Goal: Transaction & Acquisition: Obtain resource

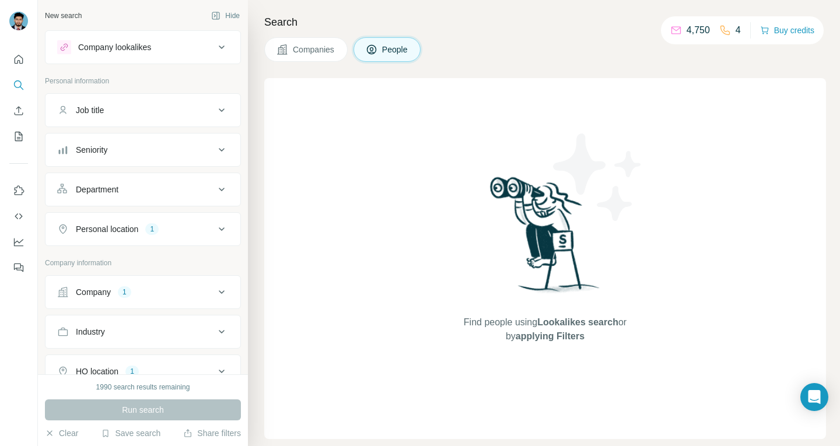
click at [293, 50] on button "Companies" at bounding box center [305, 49] width 83 height 24
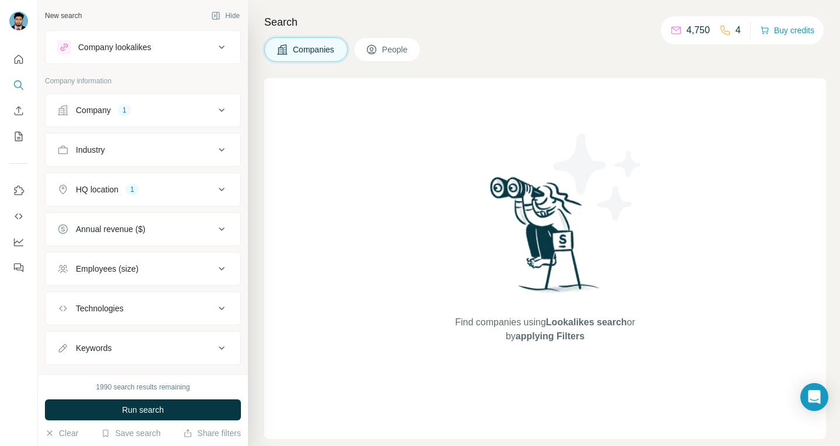
click at [215, 113] on icon at bounding box center [222, 110] width 14 height 14
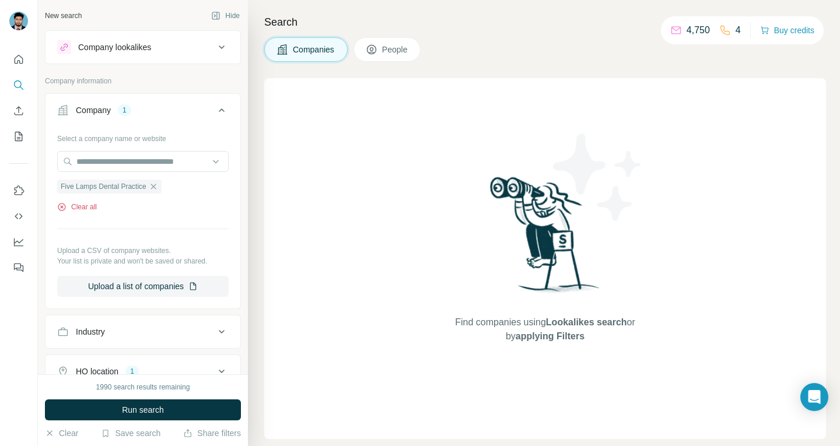
click at [93, 202] on button "Clear all" at bounding box center [77, 207] width 40 height 10
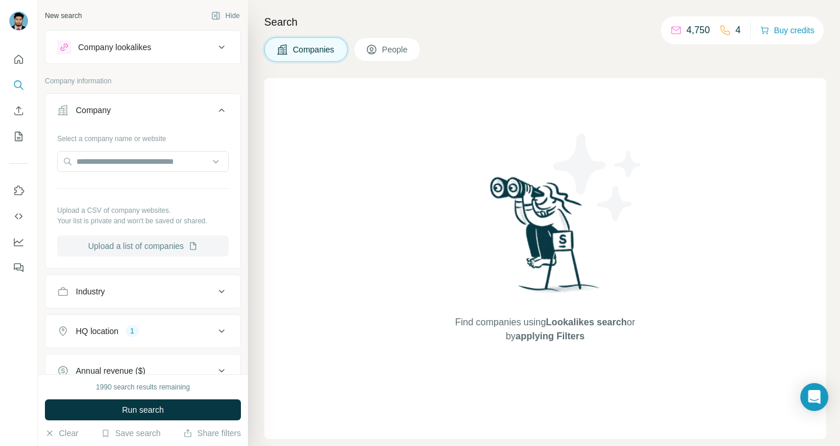
click at [134, 241] on button "Upload a list of companies" at bounding box center [142, 246] width 171 height 21
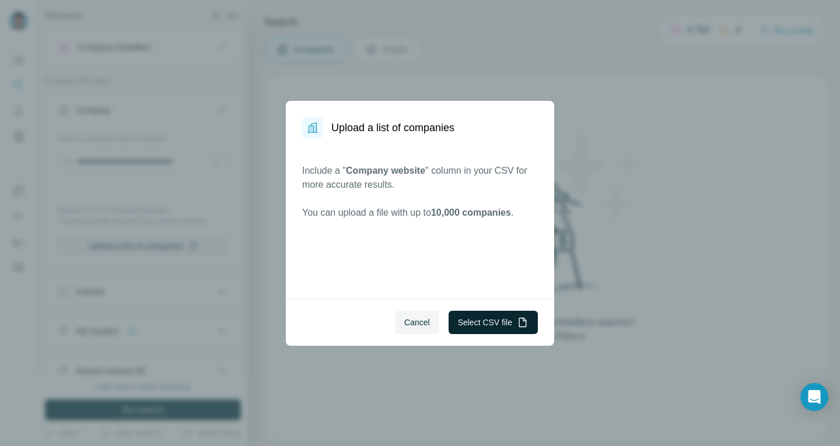
click at [480, 321] on button "Select CSV file" at bounding box center [492, 322] width 89 height 23
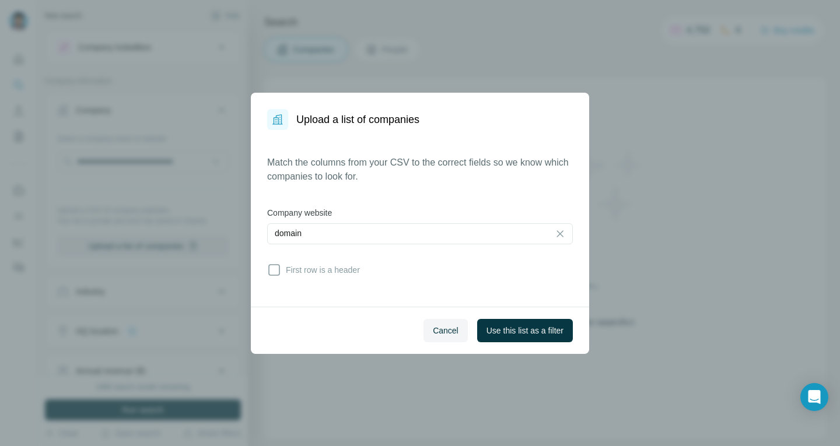
click at [331, 257] on div "Match the columns from your CSV to the correct fields so we know which companie…" at bounding box center [420, 218] width 306 height 125
click at [333, 271] on span "First row is a header" at bounding box center [320, 270] width 79 height 12
click at [539, 317] on div "Cancel Use this list as a filter" at bounding box center [420, 330] width 338 height 47
click at [541, 322] on button "Use this list as a filter" at bounding box center [525, 330] width 96 height 23
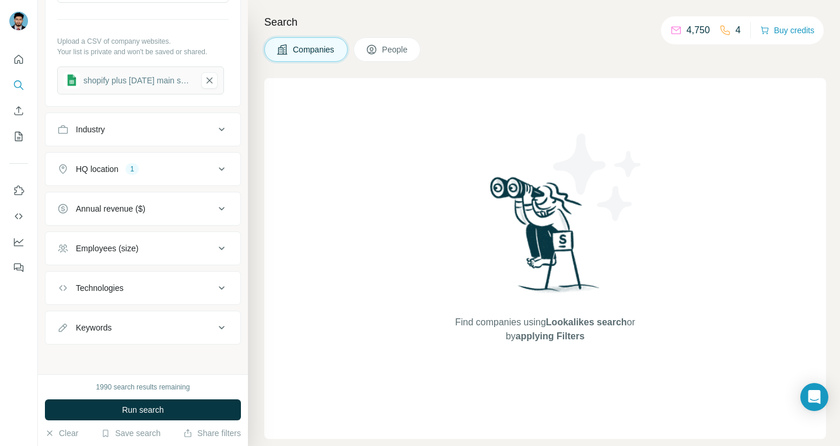
scroll to position [172, 0]
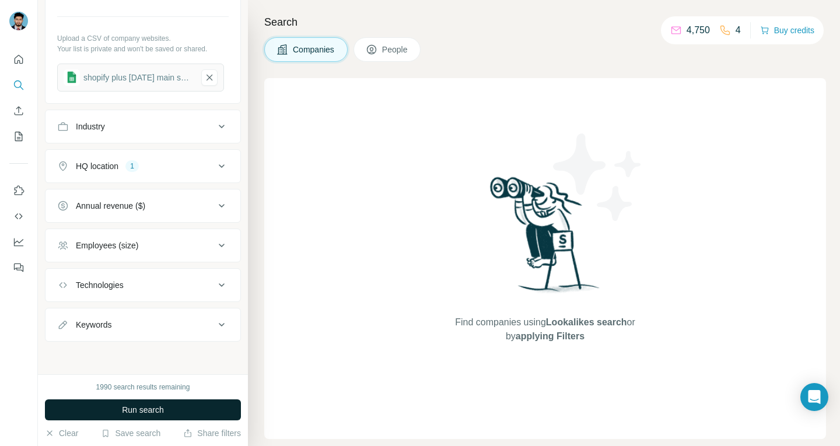
click at [147, 405] on span "Run search" at bounding box center [143, 410] width 42 height 12
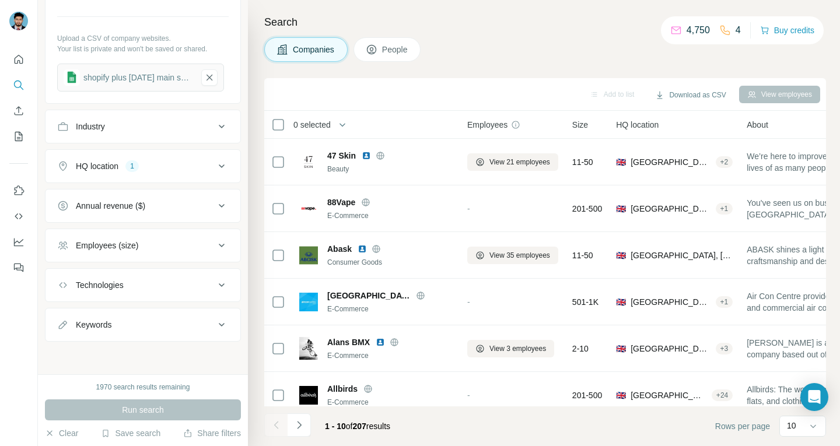
click at [270, 122] on th "0 selected" at bounding box center [357, 125] width 187 height 28
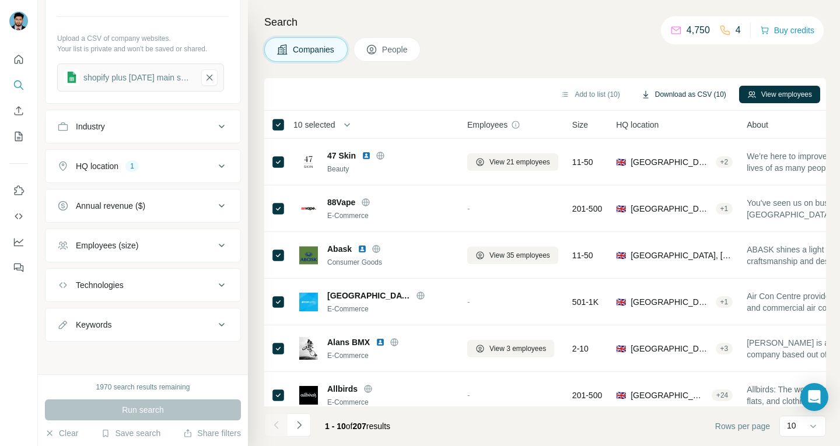
click at [648, 91] on button "Download as CSV (10)" at bounding box center [683, 94] width 101 height 17
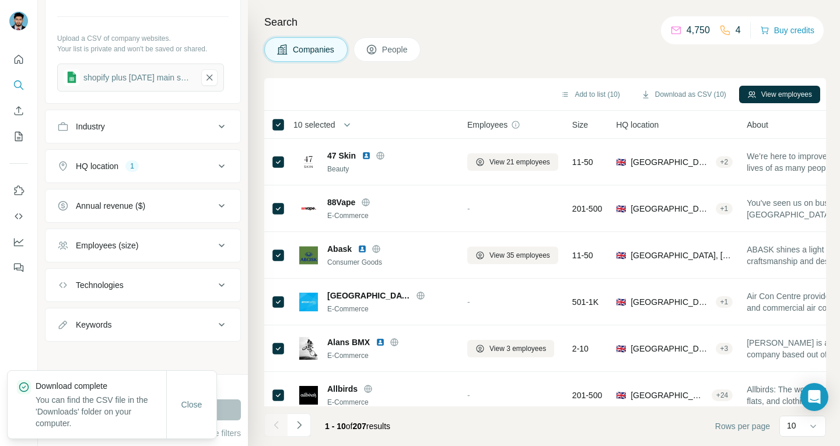
click at [513, 54] on div "Companies People" at bounding box center [545, 49] width 562 height 24
click at [581, 94] on button "Add to list (10)" at bounding box center [589, 94] width 75 height 17
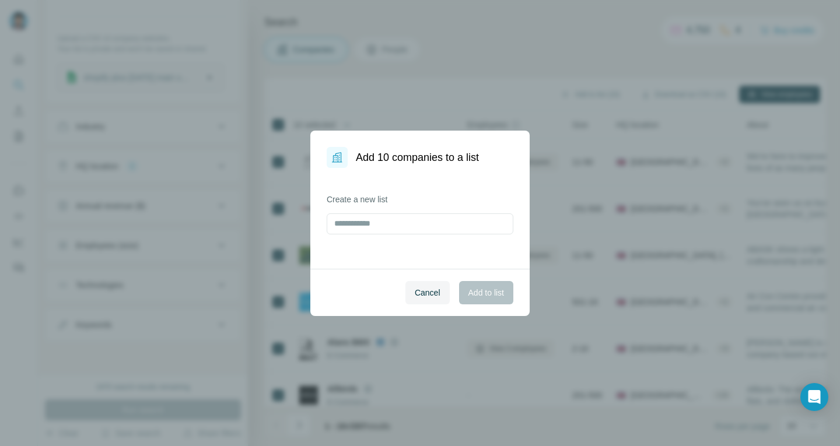
click at [521, 72] on div "Add 10 companies to a list Create a new list Cancel Add to list" at bounding box center [420, 223] width 840 height 446
click at [423, 289] on span "Cancel" at bounding box center [428, 293] width 26 height 12
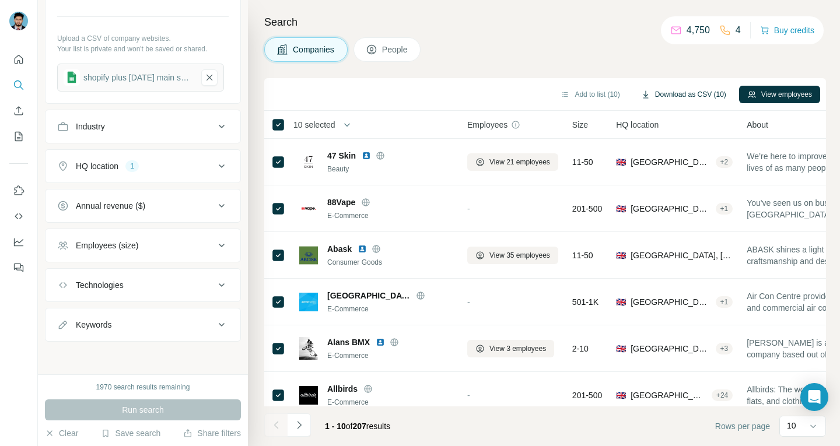
click at [714, 92] on button "Download as CSV (10)" at bounding box center [683, 94] width 101 height 17
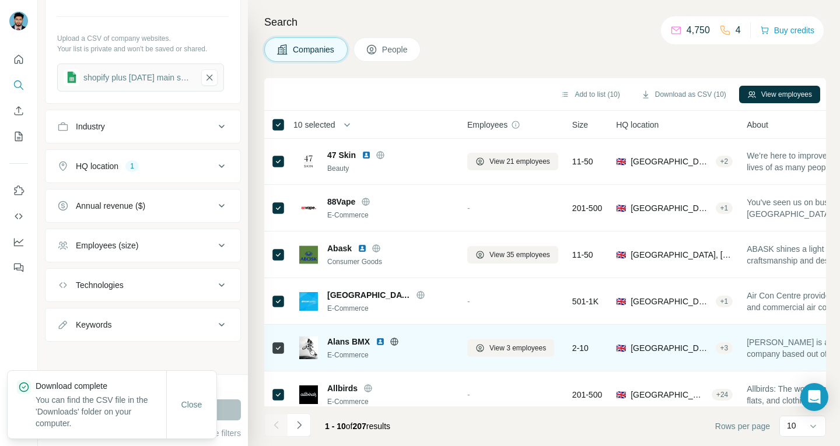
scroll to position [0, 0]
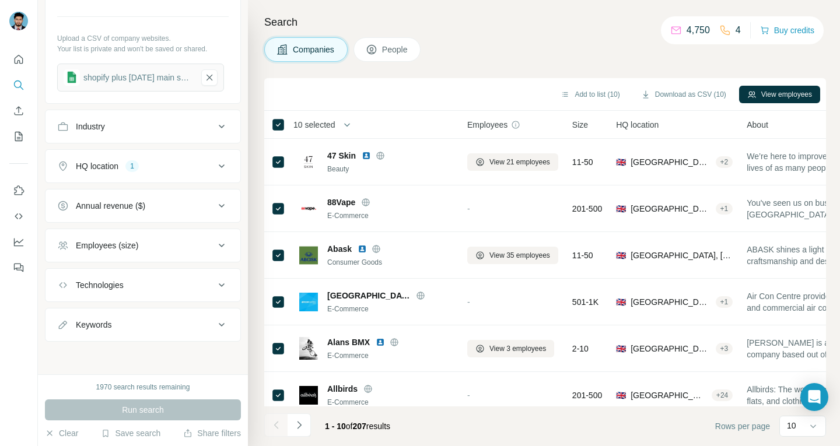
click at [286, 128] on div "10 selected" at bounding box center [310, 125] width 50 height 12
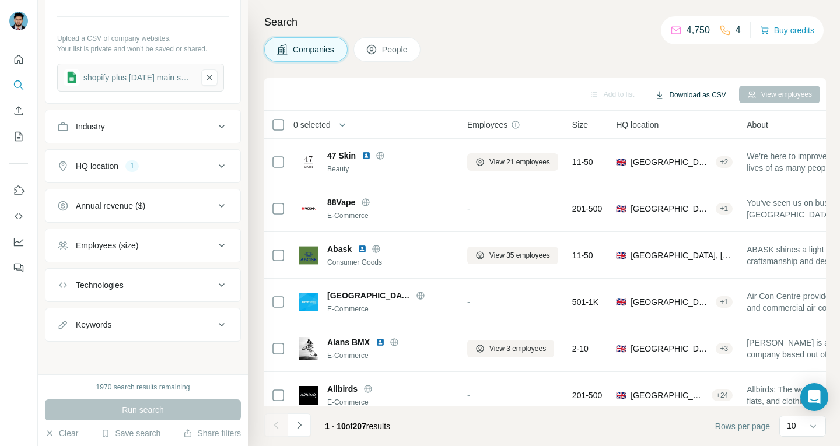
click at [720, 95] on button "Download as CSV" at bounding box center [690, 94] width 87 height 17
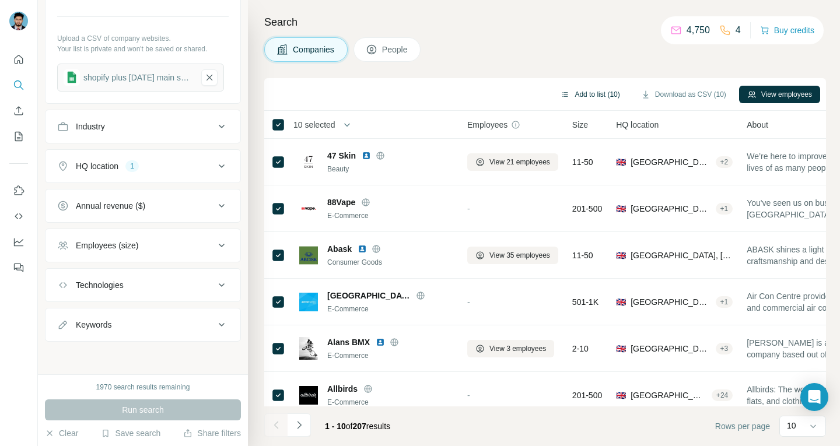
click at [588, 95] on button "Add to list (10)" at bounding box center [589, 94] width 75 height 17
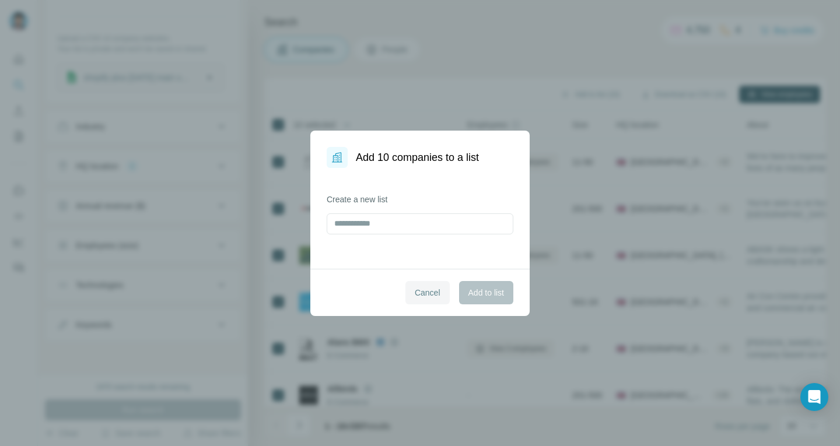
click at [427, 290] on span "Cancel" at bounding box center [428, 293] width 26 height 12
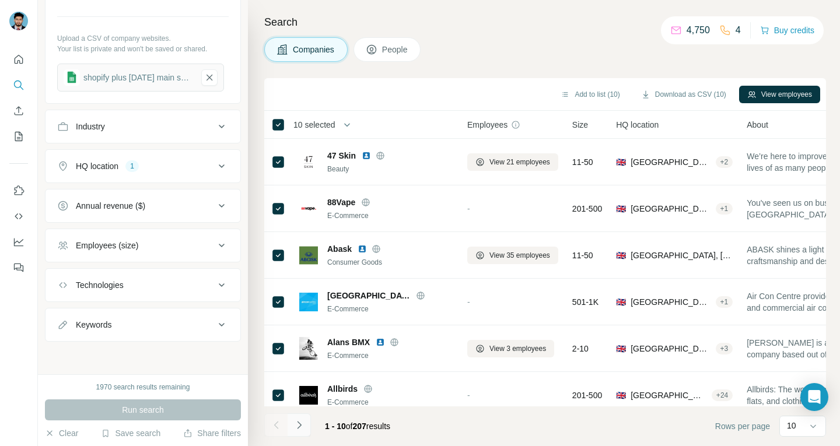
click at [303, 429] on icon "Navigate to next page" at bounding box center [299, 425] width 12 height 12
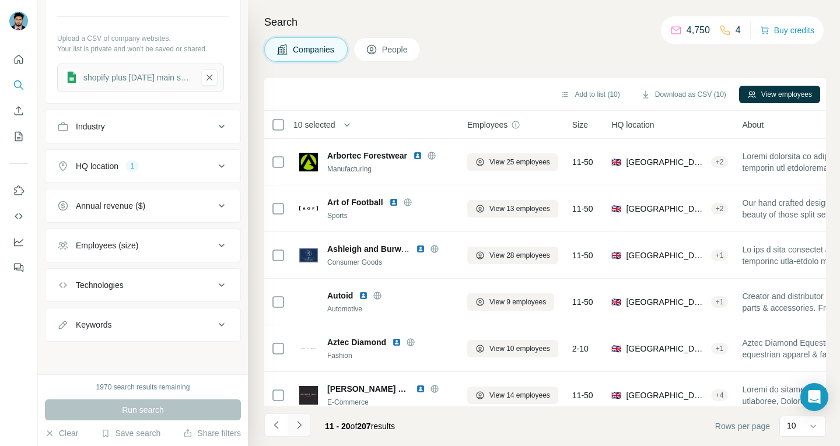
click at [297, 425] on icon "Navigate to next page" at bounding box center [299, 425] width 12 height 12
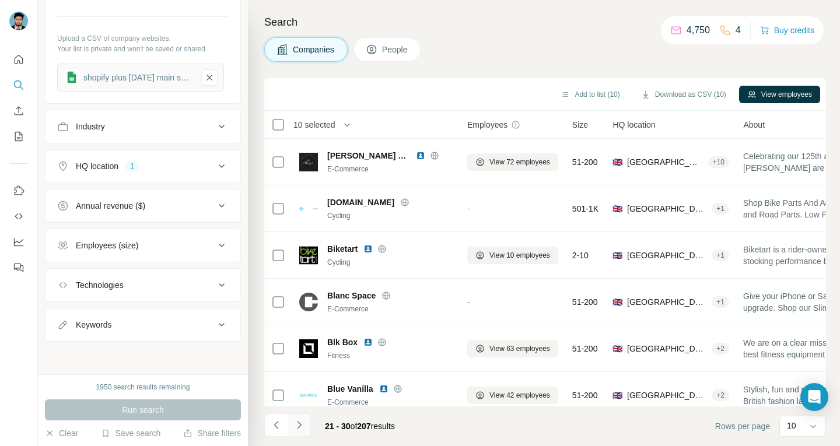
click at [297, 425] on icon "Navigate to next page" at bounding box center [299, 425] width 12 height 12
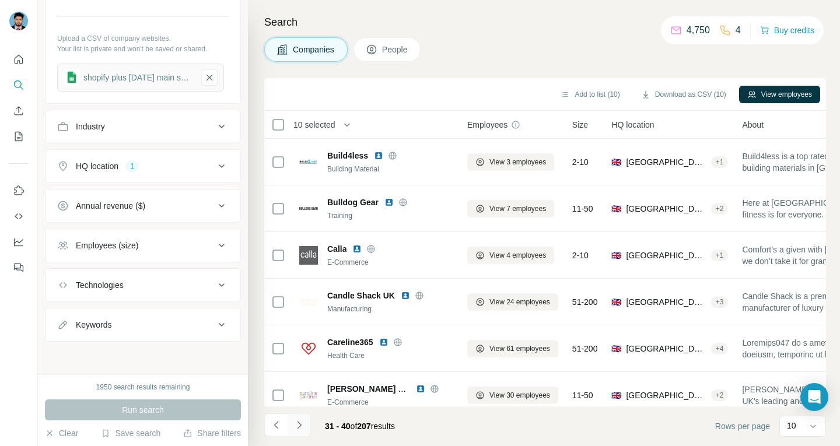
click at [297, 425] on icon "Navigate to next page" at bounding box center [299, 425] width 12 height 12
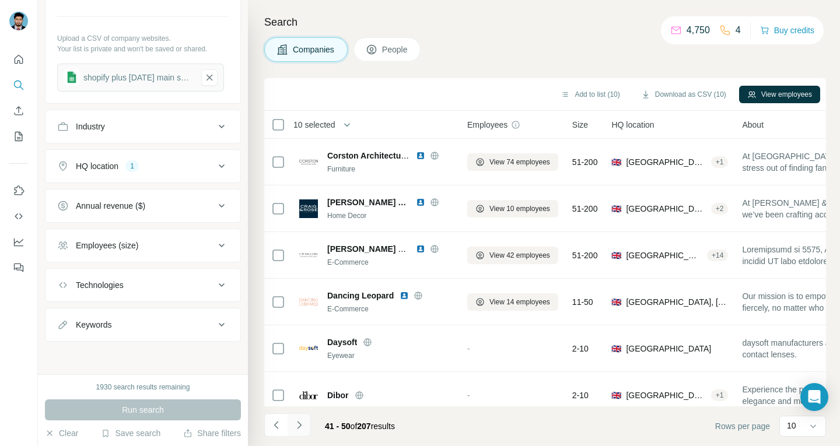
click at [297, 425] on icon "Navigate to next page" at bounding box center [299, 425] width 12 height 12
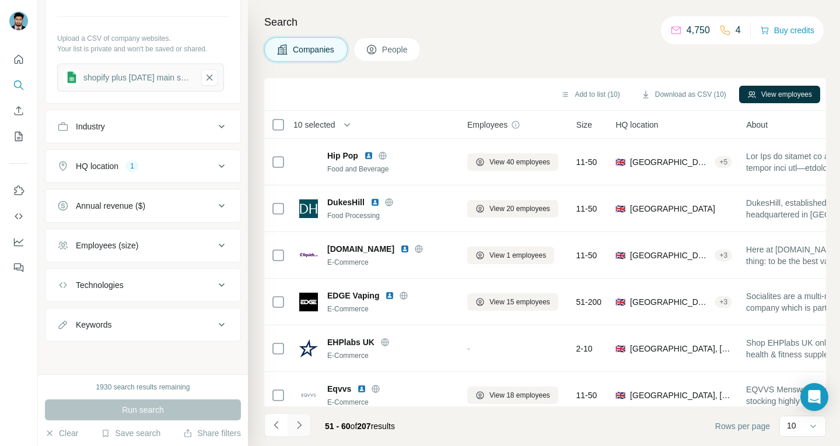
click at [297, 425] on icon "Navigate to next page" at bounding box center [299, 425] width 12 height 12
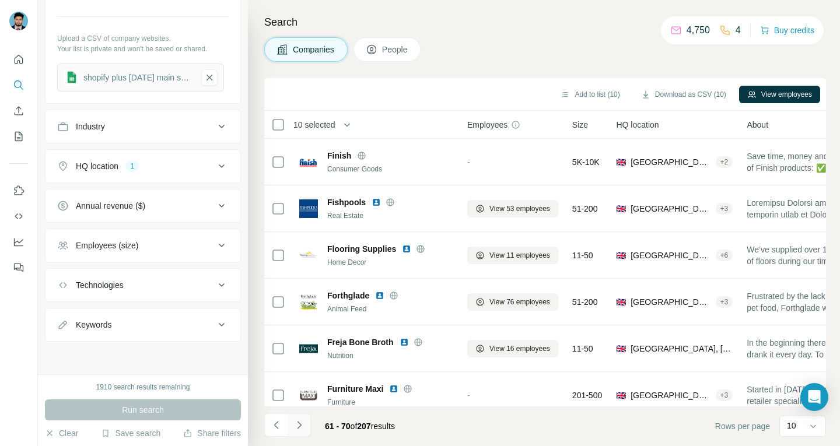
click at [297, 425] on icon "Navigate to next page" at bounding box center [299, 425] width 12 height 12
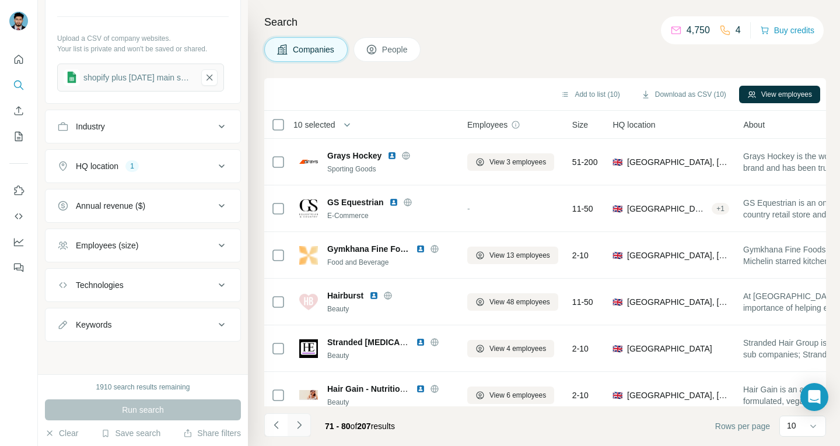
click at [297, 425] on icon "Navigate to next page" at bounding box center [299, 425] width 12 height 12
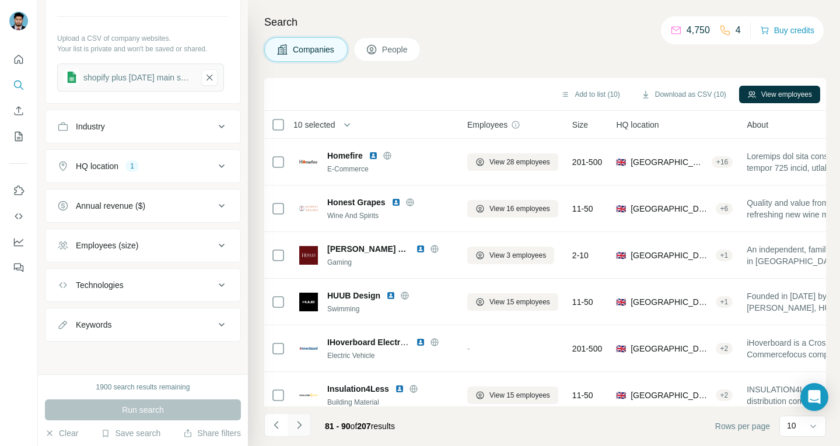
click at [297, 425] on icon "Navigate to next page" at bounding box center [299, 425] width 12 height 12
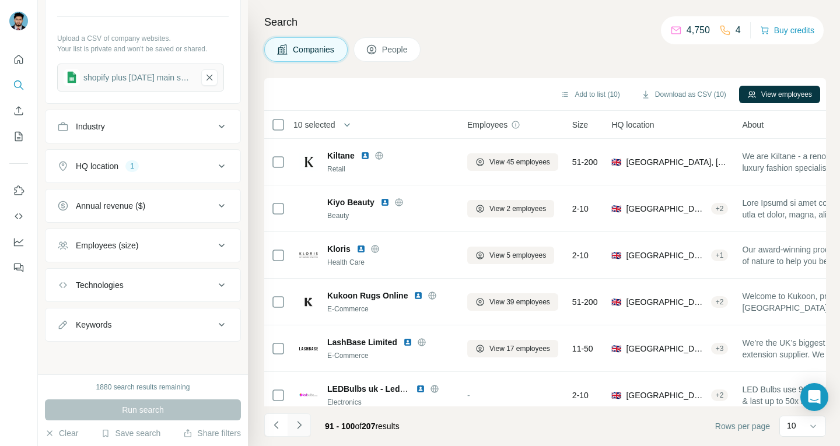
click at [297, 425] on icon "Navigate to next page" at bounding box center [299, 425] width 12 height 12
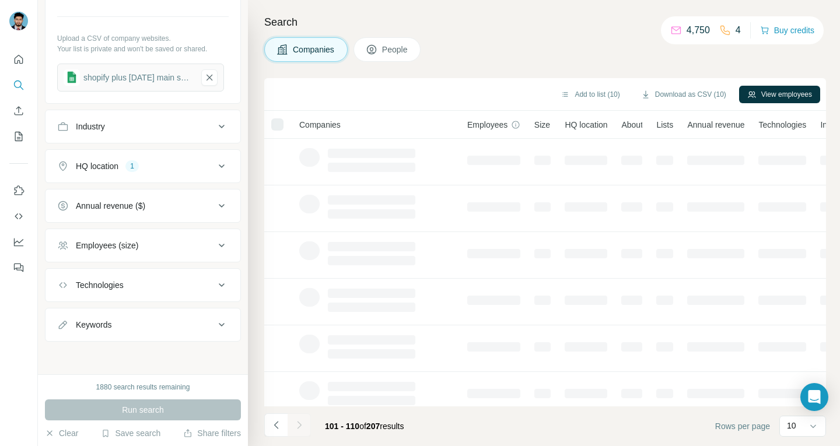
click at [297, 425] on icon "Navigate to next page" at bounding box center [299, 425] width 12 height 12
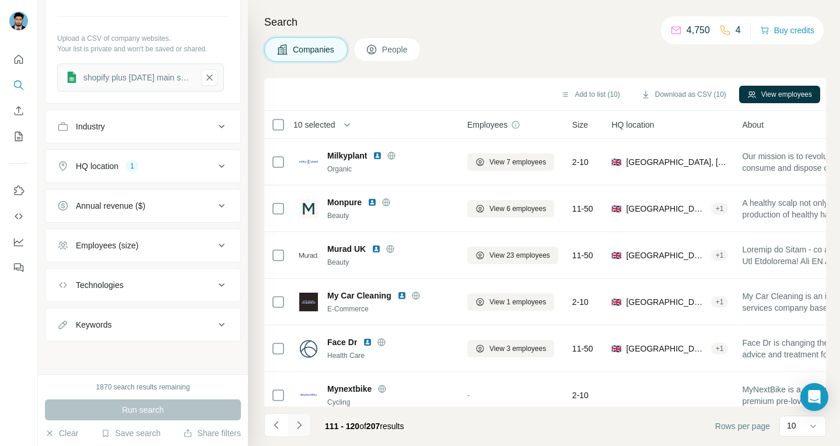
click at [297, 425] on icon "Navigate to next page" at bounding box center [299, 425] width 12 height 12
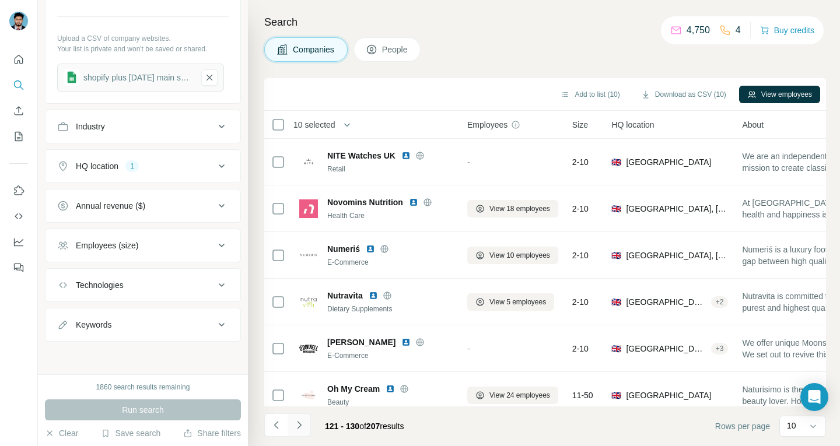
click at [297, 425] on icon "Navigate to next page" at bounding box center [299, 425] width 12 height 12
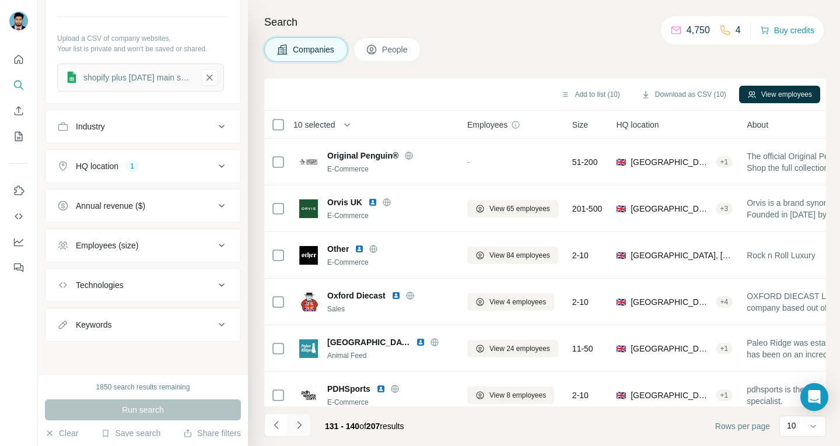
click at [297, 425] on icon "Navigate to next page" at bounding box center [299, 425] width 12 height 12
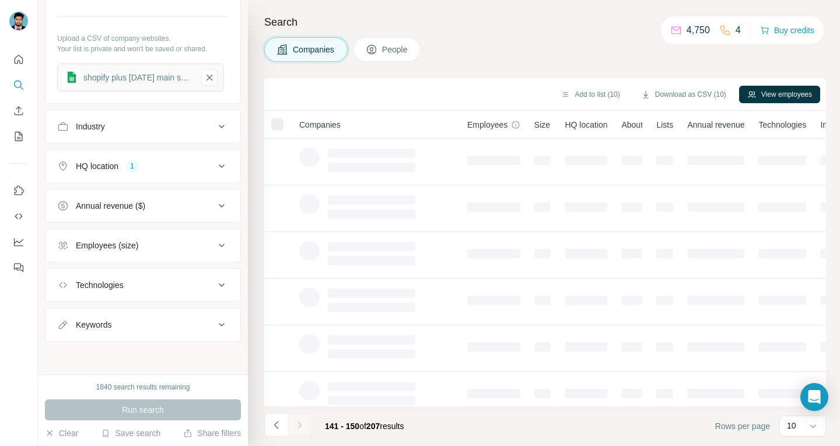
click at [297, 425] on icon "Navigate to next page" at bounding box center [299, 425] width 12 height 12
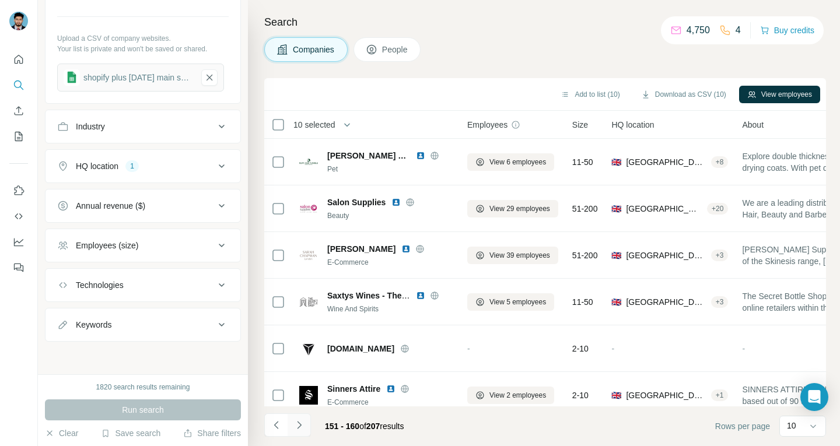
click at [297, 425] on icon "Navigate to next page" at bounding box center [299, 425] width 12 height 12
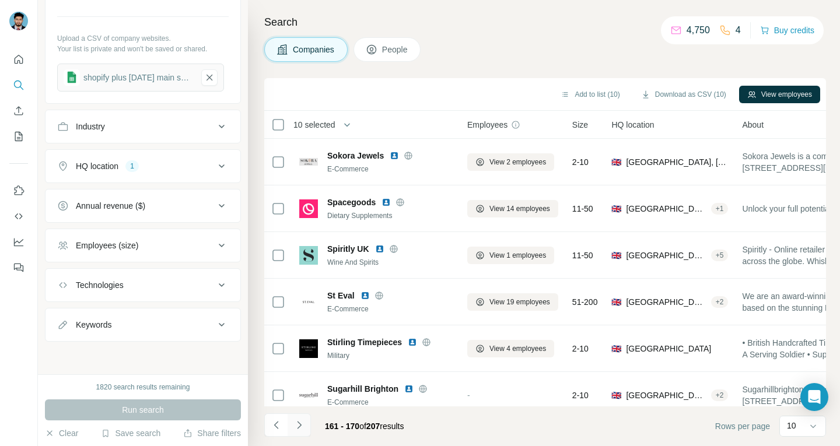
click at [297, 425] on icon "Navigate to next page" at bounding box center [299, 425] width 12 height 12
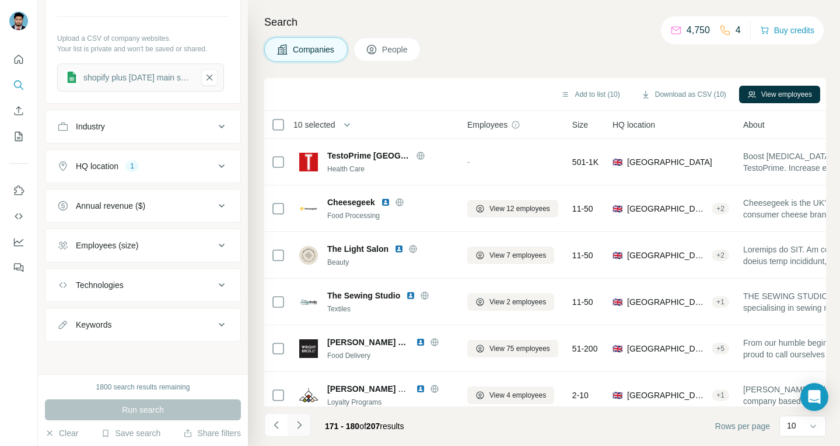
click at [297, 425] on icon "Navigate to next page" at bounding box center [299, 425] width 12 height 12
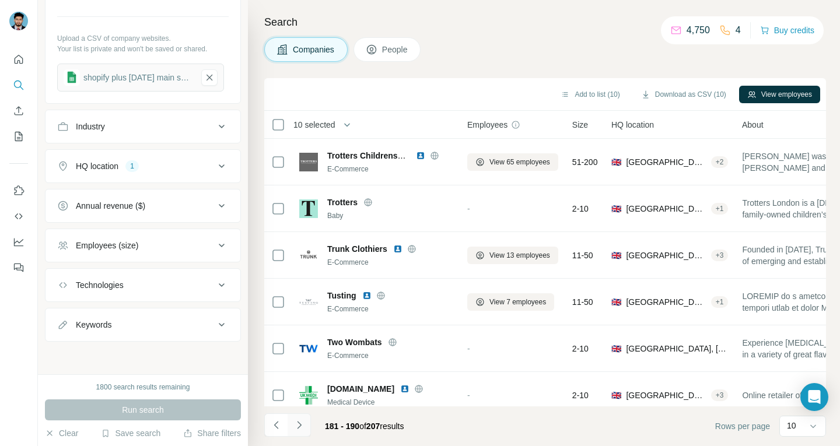
click at [297, 425] on icon "Navigate to next page" at bounding box center [299, 425] width 12 height 12
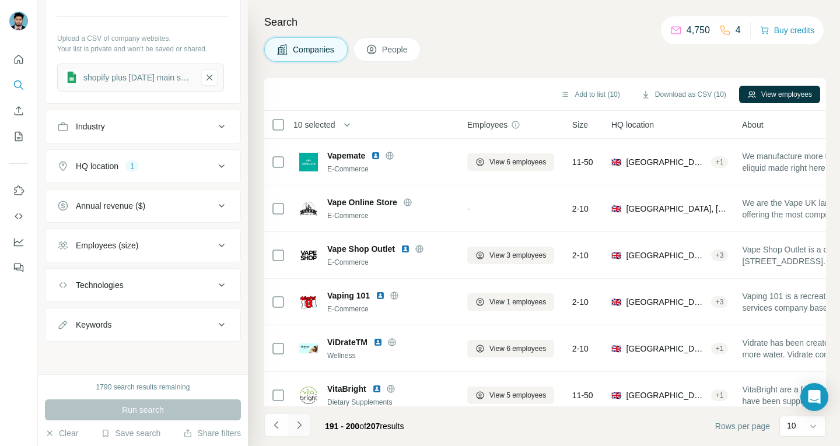
click at [297, 425] on icon "Navigate to next page" at bounding box center [299, 425] width 12 height 12
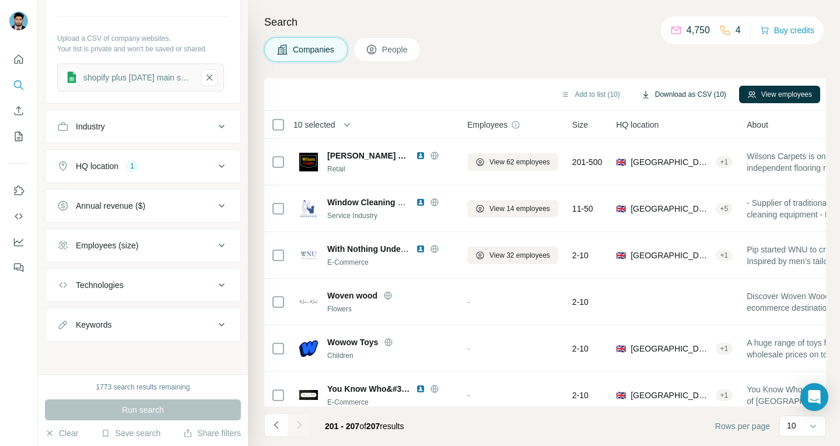
click at [719, 94] on button "Download as CSV (10)" at bounding box center [683, 94] width 101 height 17
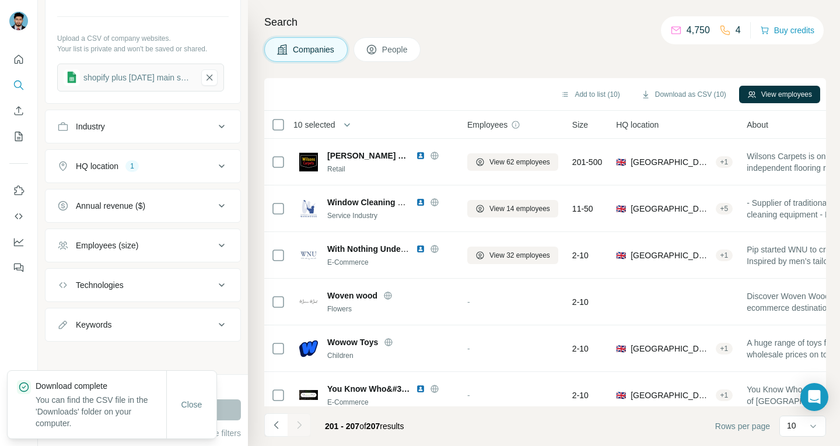
click at [558, 33] on div "Search Companies People Add to list (10) Download as CSV (10) View employees 10…" at bounding box center [544, 223] width 592 height 446
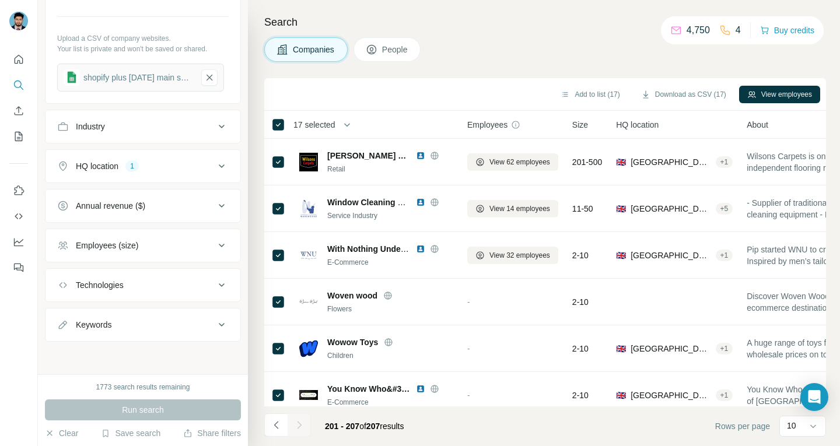
drag, startPoint x: 718, startPoint y: 93, endPoint x: 662, endPoint y: 61, distance: 64.3
click at [662, 61] on div "Companies People" at bounding box center [545, 49] width 562 height 24
click at [725, 92] on button "Download as CSV (10)" at bounding box center [683, 94] width 101 height 17
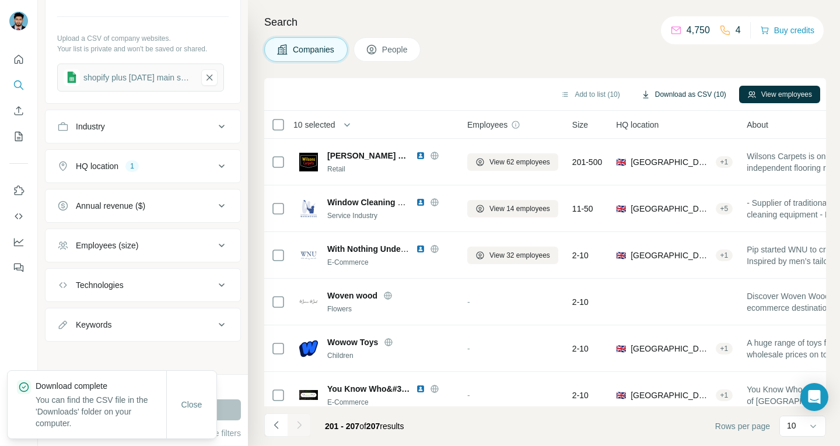
click at [712, 92] on button "Download as CSV (10)" at bounding box center [683, 94] width 101 height 17
click at [686, 92] on button "Download as CSV (10)" at bounding box center [683, 94] width 101 height 17
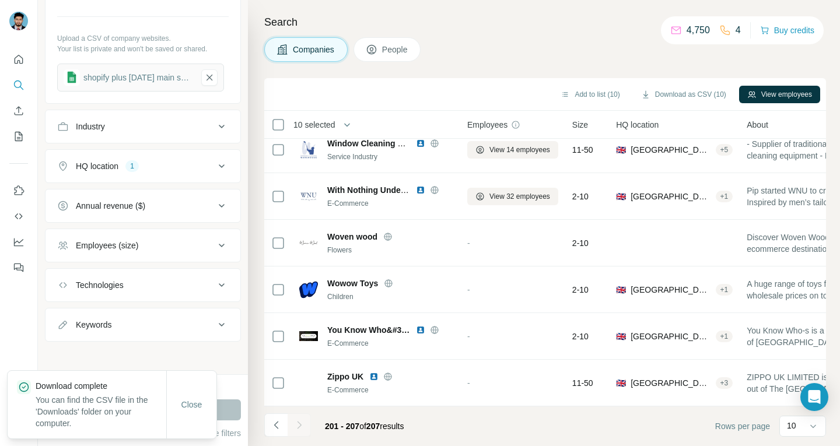
click at [295, 425] on div at bounding box center [298, 424] width 23 height 23
click at [272, 425] on icon "Navigate to previous page" at bounding box center [277, 425] width 12 height 12
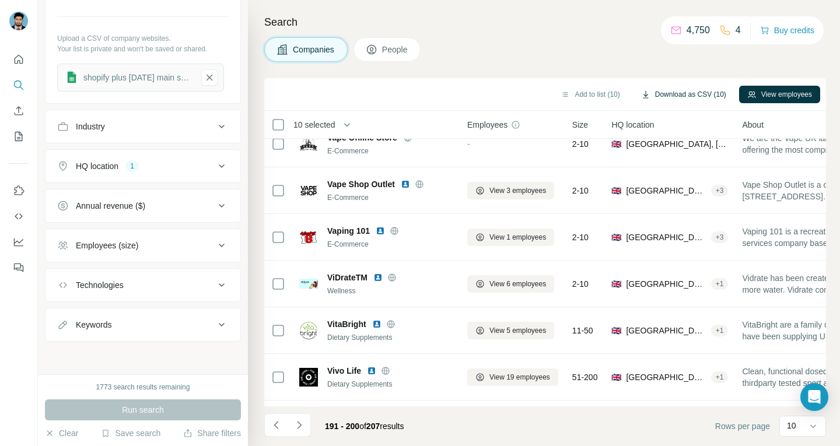
click at [688, 92] on button "Download as CSV (10)" at bounding box center [683, 94] width 101 height 17
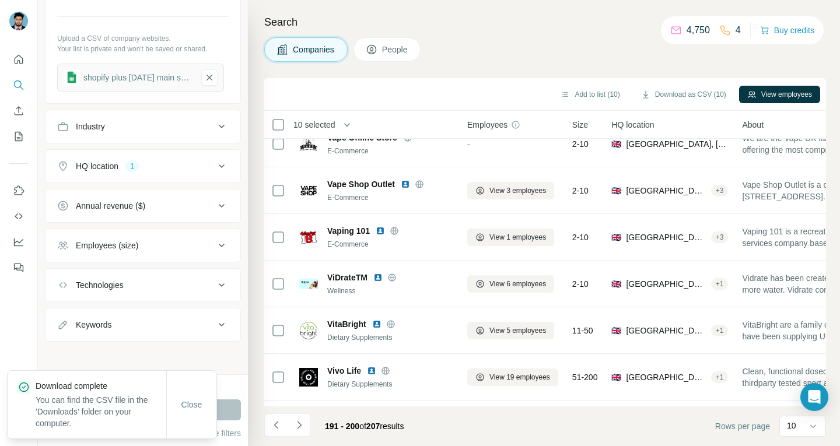
click at [557, 34] on div "Search Companies People Add to list (10) Download as CSV (10) View employees 10…" at bounding box center [544, 223] width 592 height 446
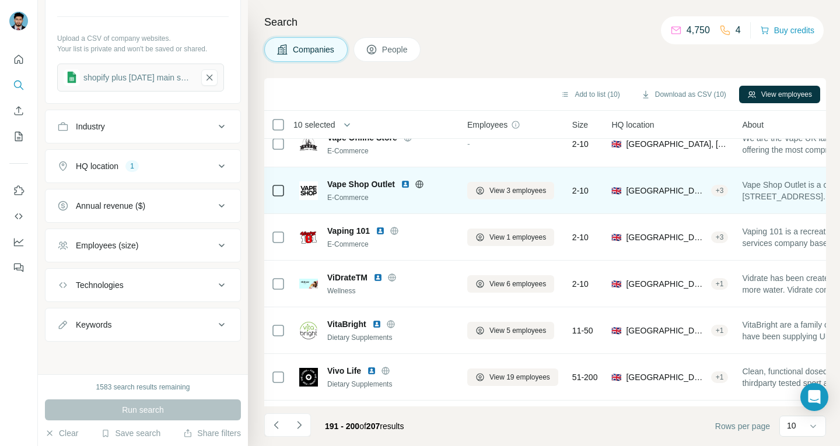
scroll to position [0, 0]
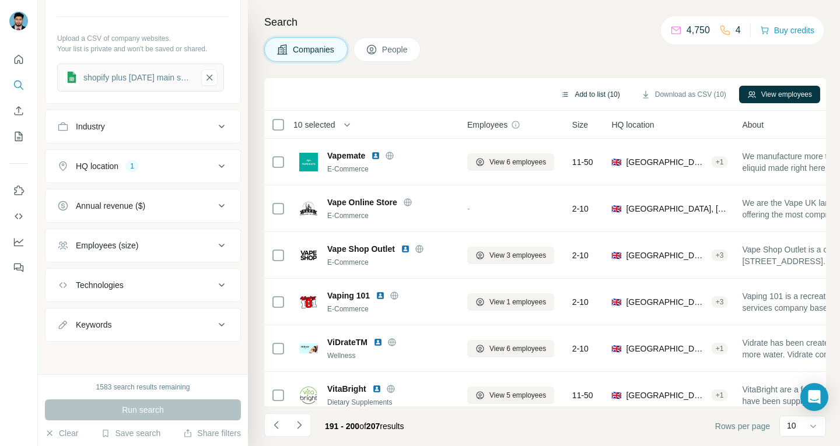
click at [591, 94] on button "Add to list (10)" at bounding box center [589, 94] width 75 height 17
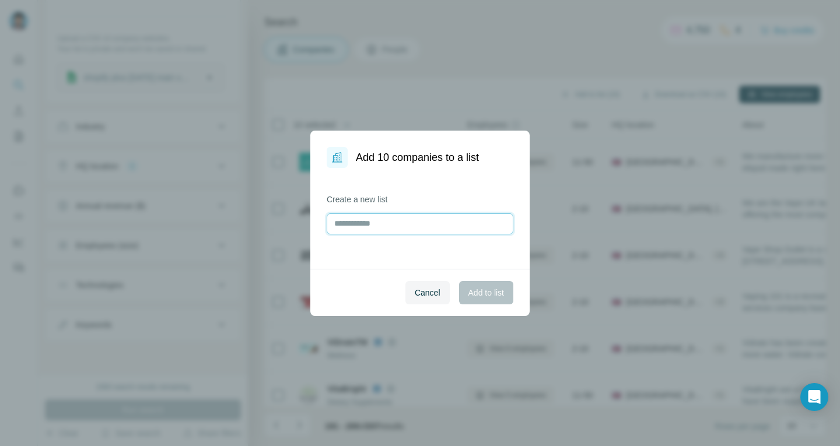
click at [396, 222] on input "text" at bounding box center [420, 223] width 187 height 21
type input "*"
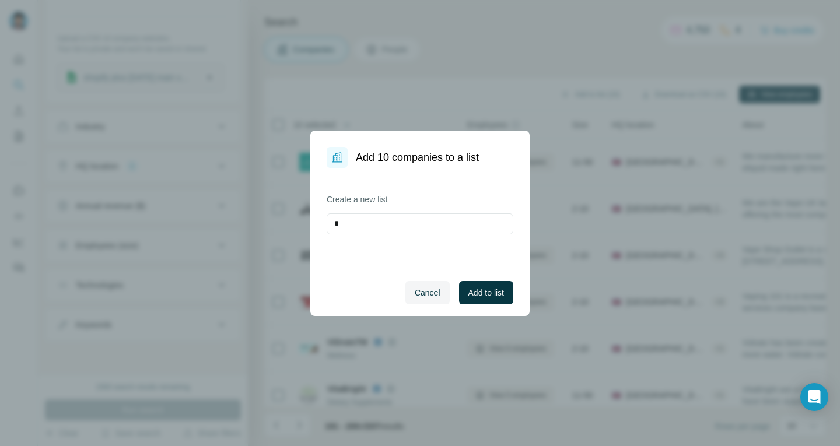
click at [655, 177] on div "Add 10 companies to a list Create a new list * Cancel Add to list" at bounding box center [420, 223] width 840 height 446
drag, startPoint x: 438, startPoint y: 282, endPoint x: 437, endPoint y: 288, distance: 6.4
click at [438, 282] on button "Cancel" at bounding box center [427, 292] width 44 height 23
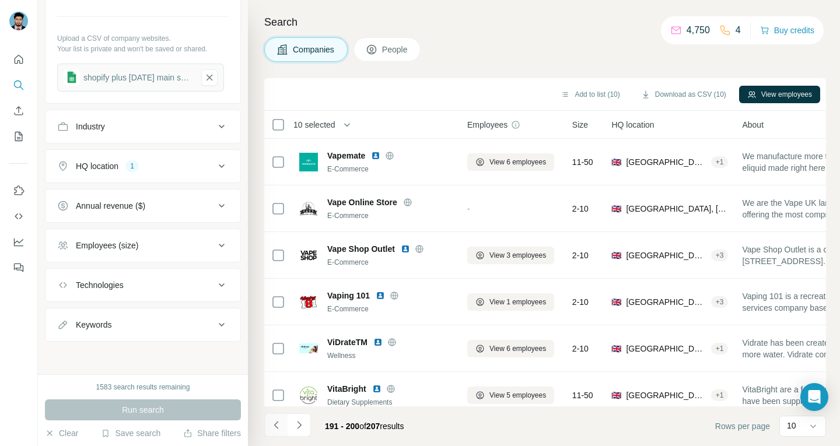
click at [275, 430] on icon "Navigate to previous page" at bounding box center [277, 425] width 12 height 12
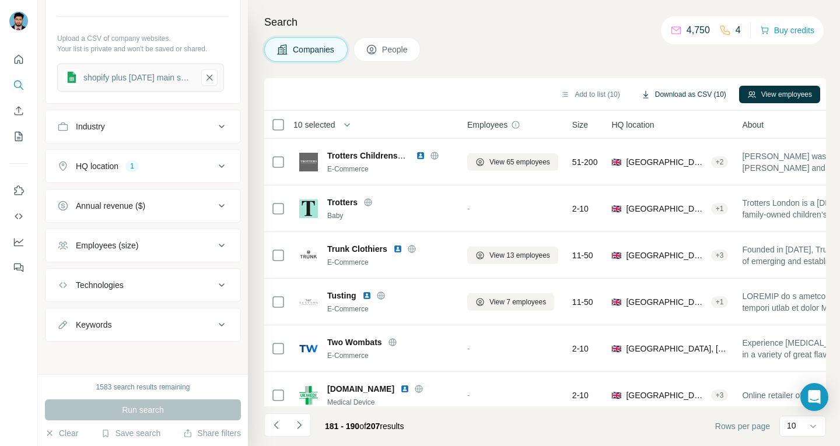
click at [720, 94] on button "Download as CSV (10)" at bounding box center [683, 94] width 101 height 17
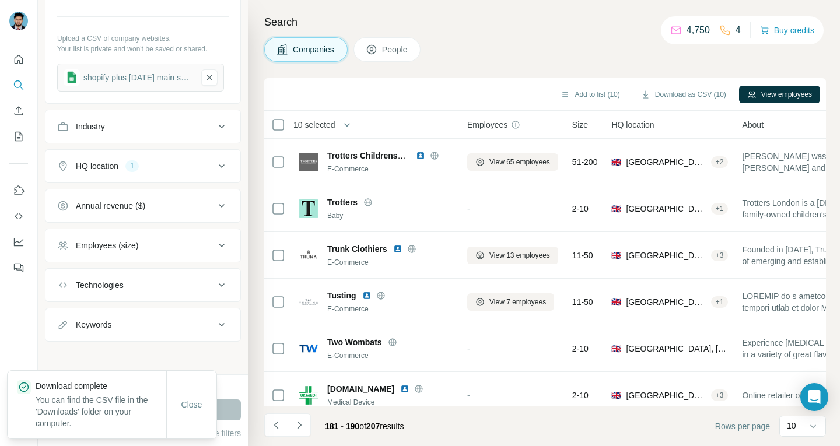
click at [513, 33] on div "Search Companies People Add to list (10) Download as CSV (10) View employees 10…" at bounding box center [544, 223] width 592 height 446
click at [277, 423] on icon "Navigate to previous page" at bounding box center [277, 425] width 12 height 12
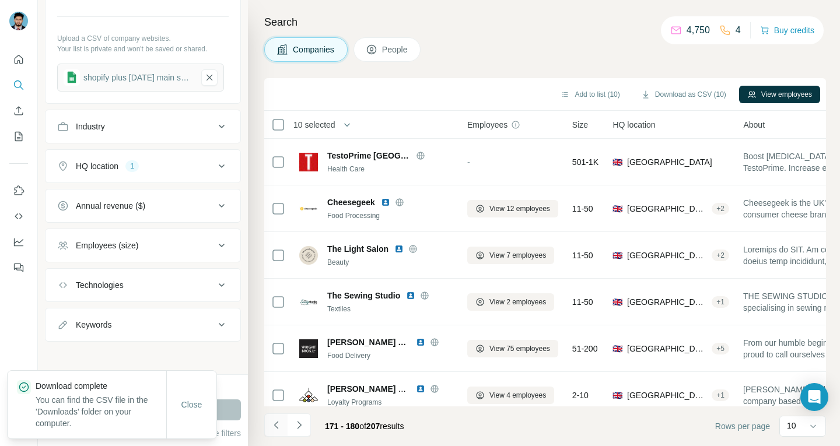
click at [277, 423] on icon "Navigate to previous page" at bounding box center [277, 425] width 12 height 12
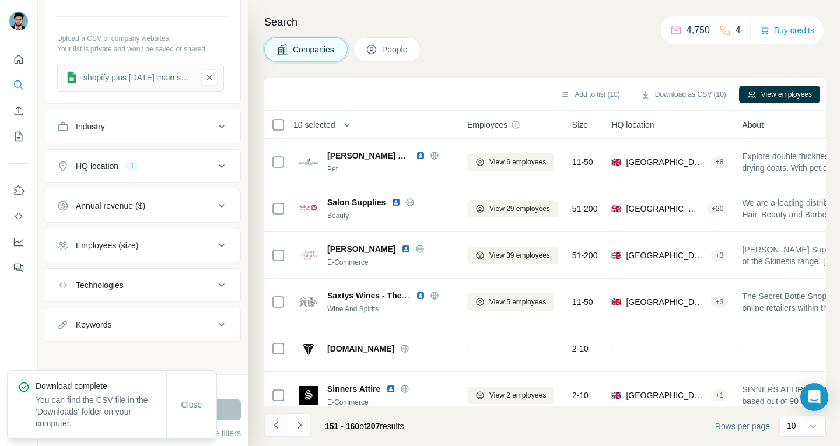
click at [277, 423] on icon "Navigate to previous page" at bounding box center [277, 425] width 12 height 12
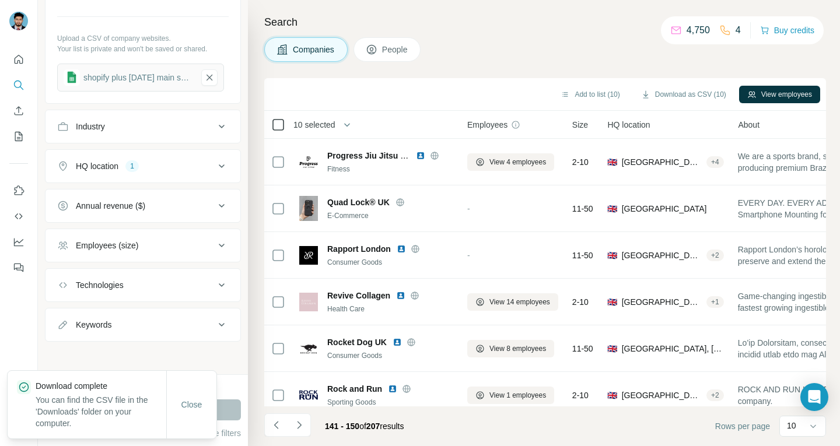
click at [281, 118] on icon at bounding box center [278, 125] width 14 height 14
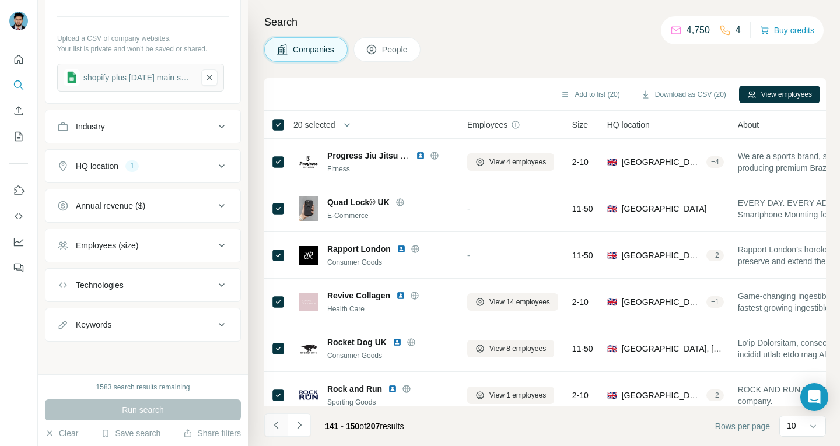
click at [276, 423] on icon "Navigate to previous page" at bounding box center [275, 425] width 4 height 8
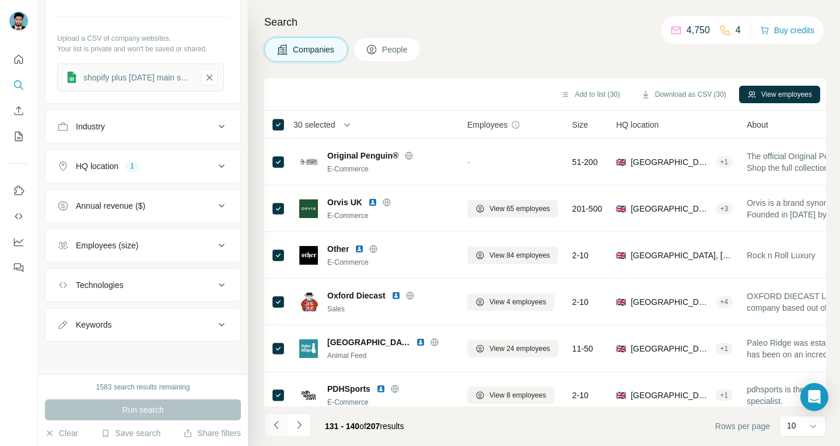
click at [282, 427] on button "Navigate to previous page" at bounding box center [275, 424] width 23 height 23
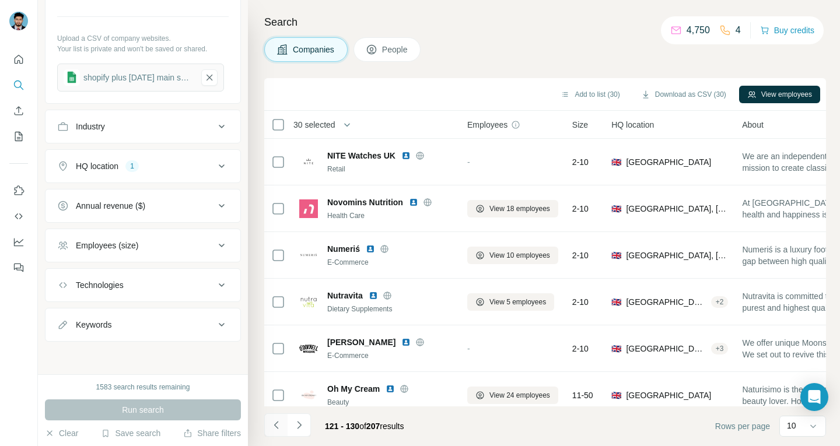
click at [282, 427] on button "Navigate to previous page" at bounding box center [275, 424] width 23 height 23
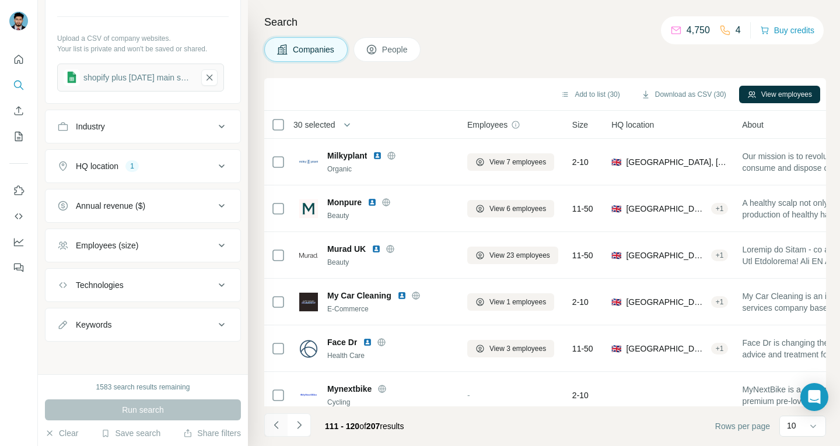
click at [282, 427] on button "Navigate to previous page" at bounding box center [275, 424] width 23 height 23
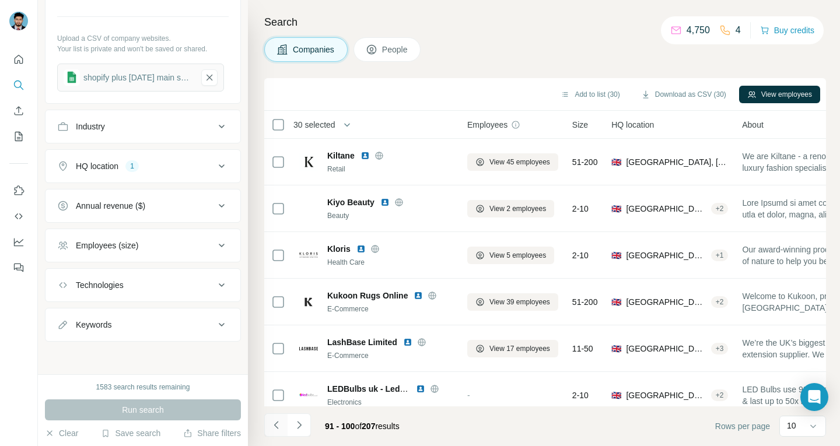
click at [282, 427] on button "Navigate to previous page" at bounding box center [275, 424] width 23 height 23
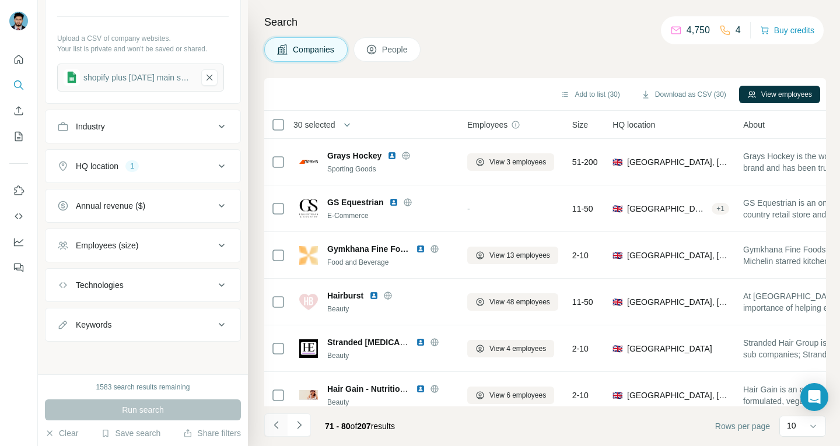
click at [282, 427] on button "Navigate to previous page" at bounding box center [275, 424] width 23 height 23
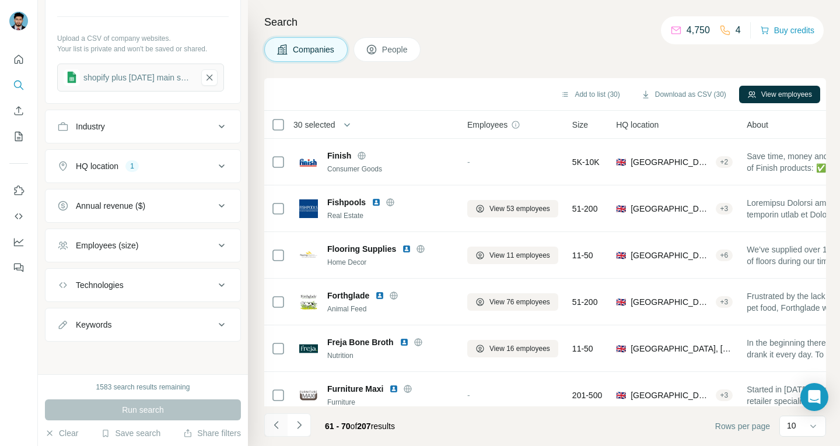
click at [282, 427] on button "Navigate to previous page" at bounding box center [275, 424] width 23 height 23
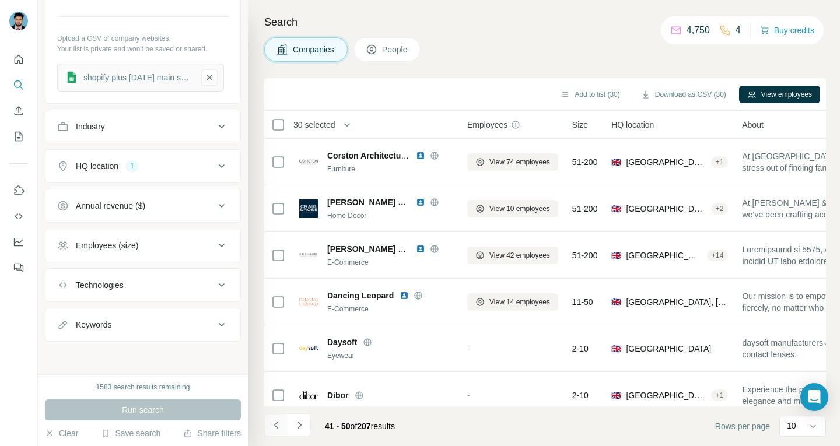
click at [282, 427] on button "Navigate to previous page" at bounding box center [275, 424] width 23 height 23
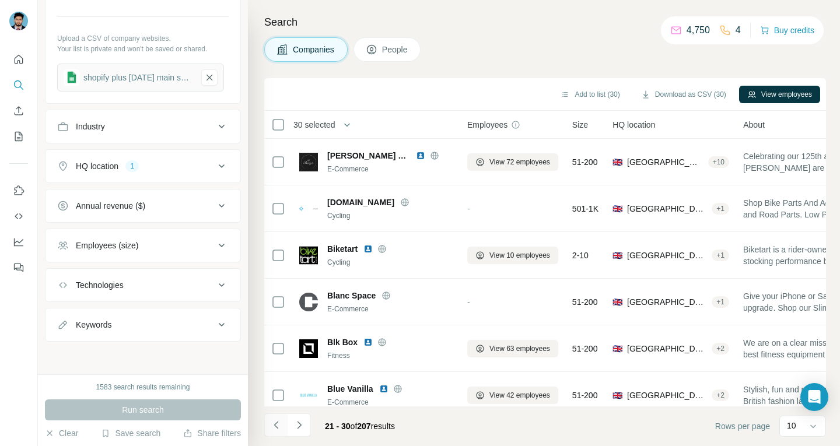
click at [282, 427] on button "Navigate to previous page" at bounding box center [275, 424] width 23 height 23
click at [282, 427] on div at bounding box center [275, 424] width 23 height 23
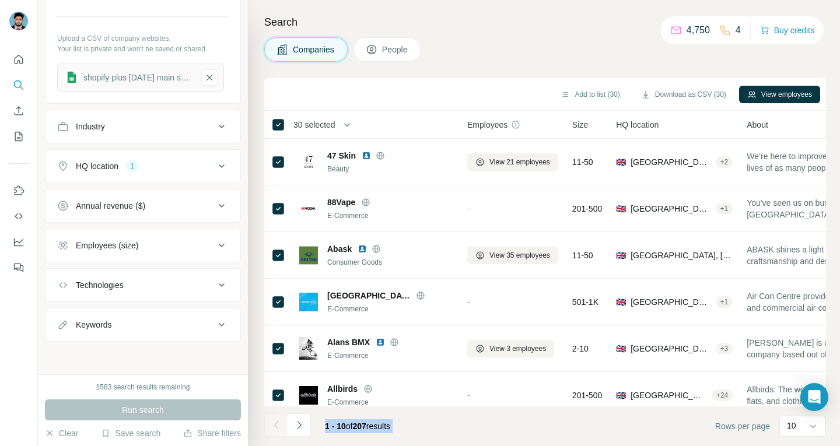
click at [282, 427] on div at bounding box center [275, 424] width 23 height 23
click at [352, 419] on div "1 - 10 of 207 results" at bounding box center [357, 426] width 84 height 26
click at [298, 424] on icon "Navigate to next page" at bounding box center [299, 425] width 12 height 12
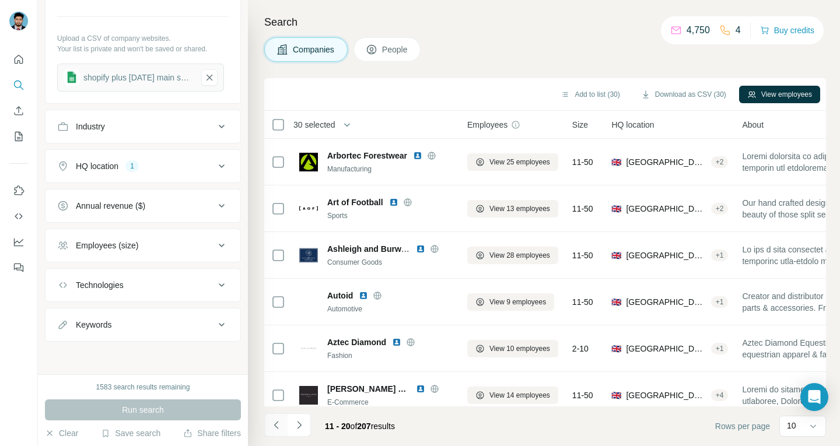
click at [280, 420] on icon "Navigate to previous page" at bounding box center [277, 425] width 12 height 12
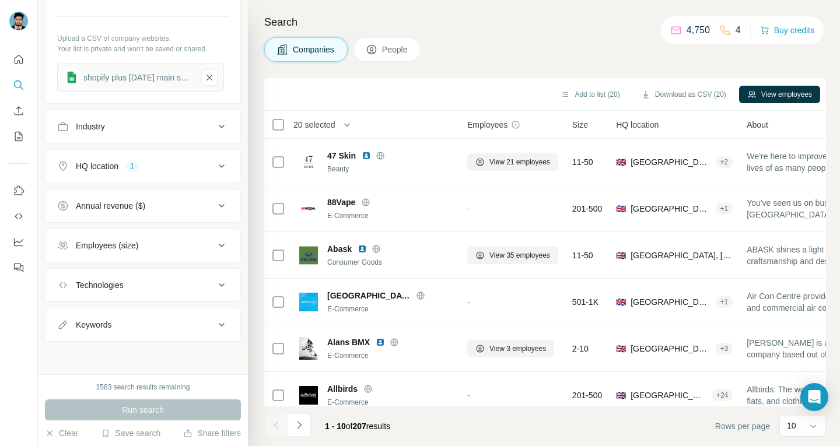
click at [365, 125] on div "20 selected" at bounding box center [357, 124] width 173 height 13
click at [331, 122] on span "20 selected" at bounding box center [314, 125] width 42 height 12
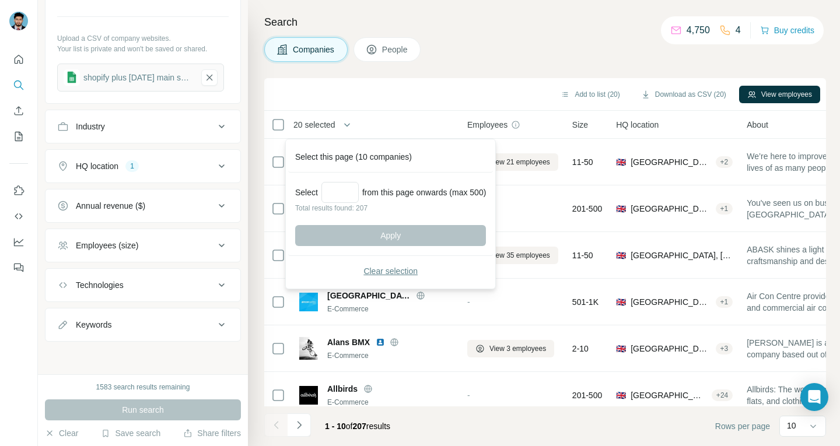
click at [394, 275] on span "Clear selection" at bounding box center [390, 271] width 54 height 12
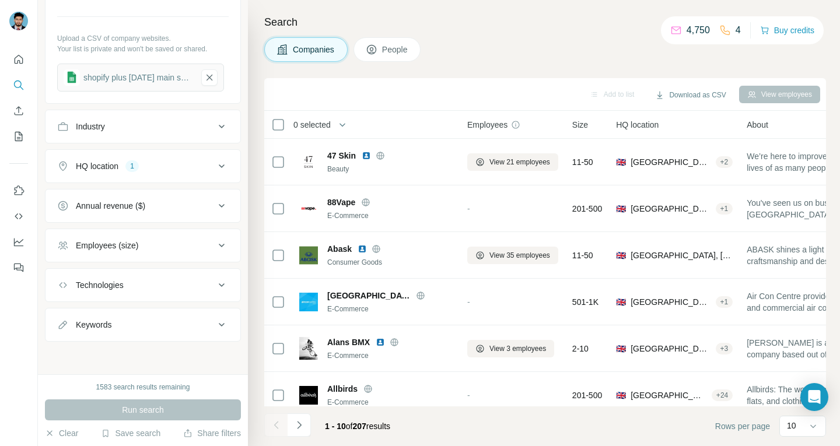
click at [326, 123] on span "0 selected" at bounding box center [311, 125] width 37 height 12
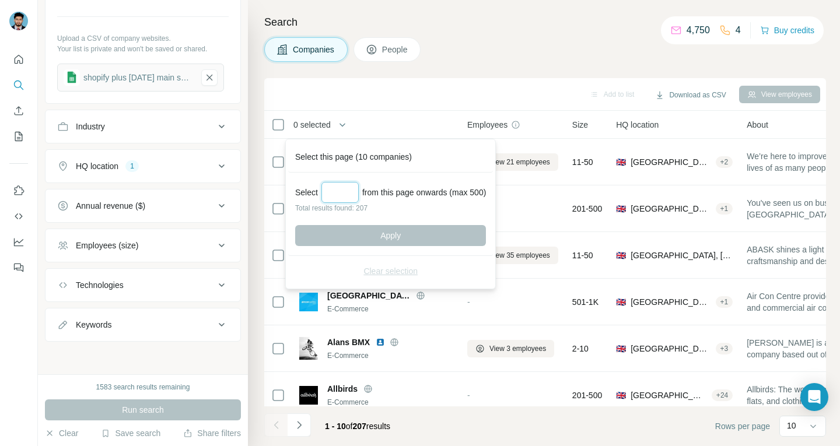
click at [343, 192] on input "Select a number (up to 500)" at bounding box center [339, 192] width 37 height 21
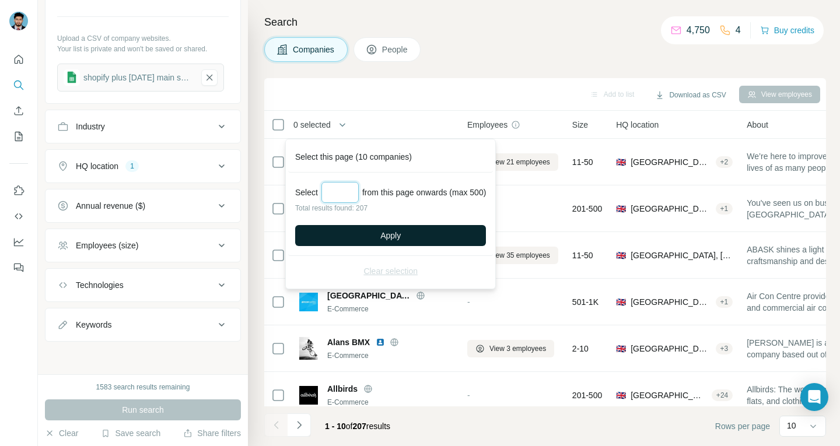
type input "***"
click at [388, 232] on span "Apply" at bounding box center [390, 236] width 20 height 12
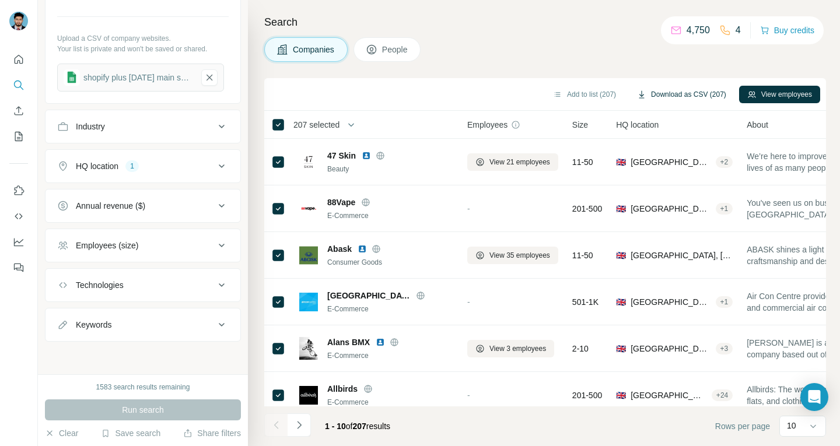
click at [684, 93] on button "Download as CSV (207)" at bounding box center [682, 94] width 106 height 17
